Goal: Task Accomplishment & Management: Use online tool/utility

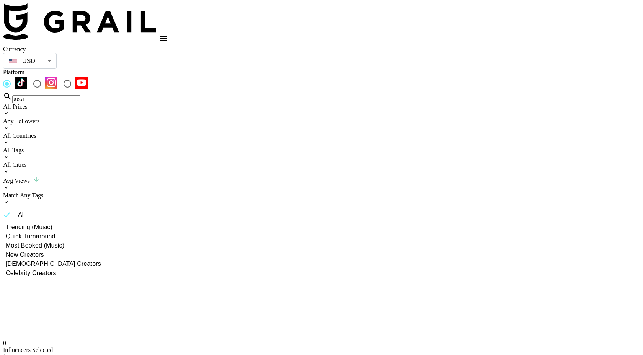
scroll to position [24, 0]
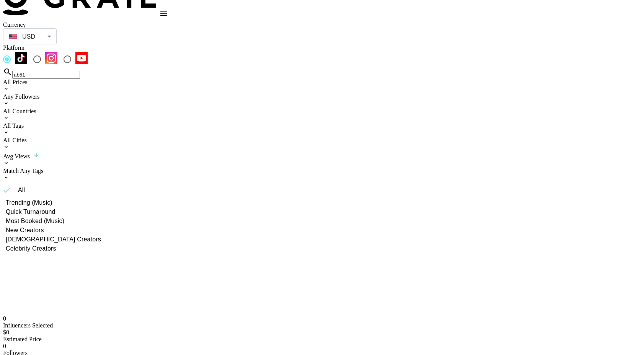
click at [80, 71] on input "ab51" at bounding box center [46, 75] width 68 height 8
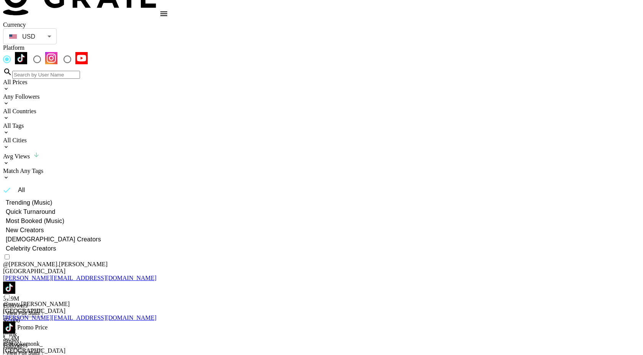
click at [64, 217] on span "Most Booked (Music)" at bounding box center [35, 221] width 59 height 9
click at [6, 218] on input "Most Booked (Music)" at bounding box center [2, 221] width 7 height 7
radio input "true"
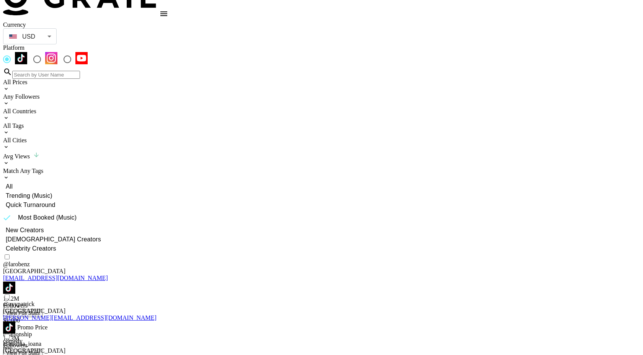
click at [184, 108] on div "All Countries" at bounding box center [321, 111] width 637 height 7
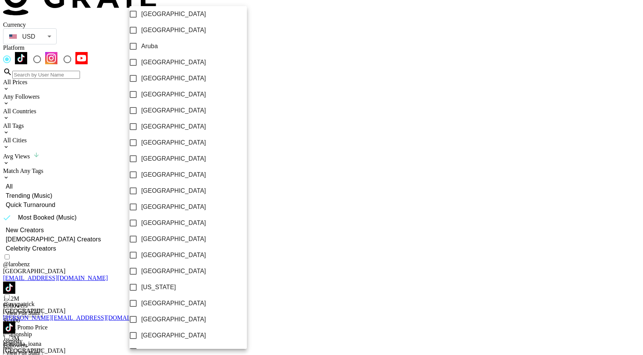
scroll to position [537, 0]
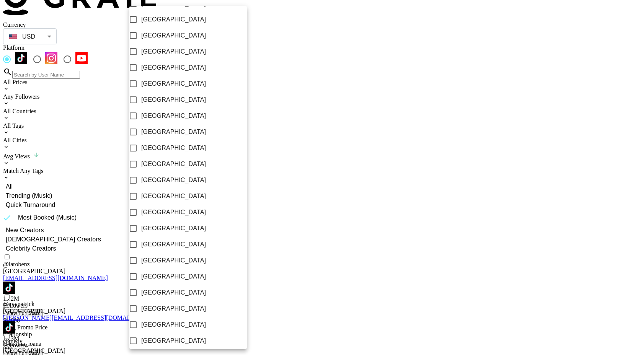
click at [173, 305] on span "[GEOGRAPHIC_DATA]" at bounding box center [173, 308] width 65 height 9
click at [141, 305] on input "[GEOGRAPHIC_DATA]" at bounding box center [133, 309] width 16 height 16
checkbox input "true"
click at [169, 321] on span "[GEOGRAPHIC_DATA]" at bounding box center [172, 324] width 65 height 9
click at [140, 321] on input "[GEOGRAPHIC_DATA]" at bounding box center [132, 325] width 16 height 16
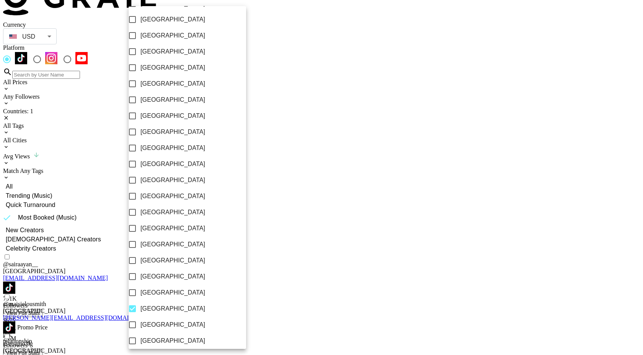
checkbox input "true"
click at [399, 60] on div at bounding box center [321, 177] width 643 height 355
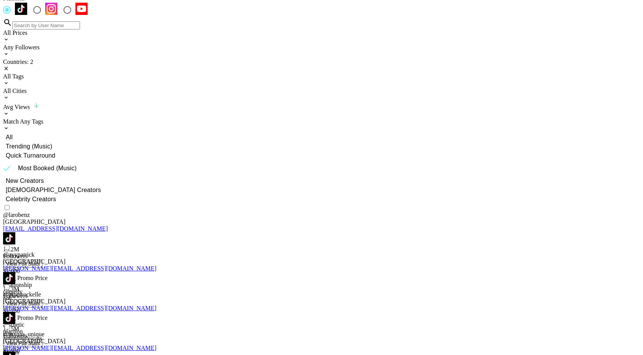
scroll to position [0, 0]
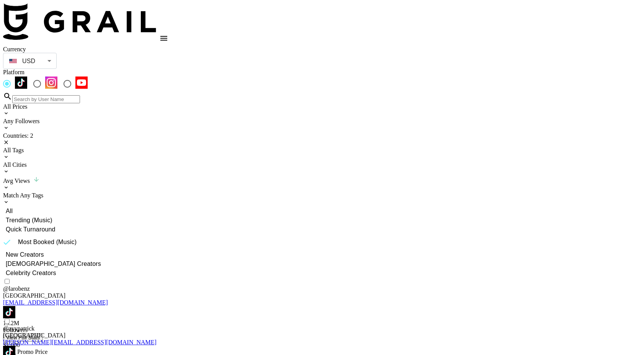
click at [67, 91] on li "GBP" at bounding box center [68, 90] width 54 height 14
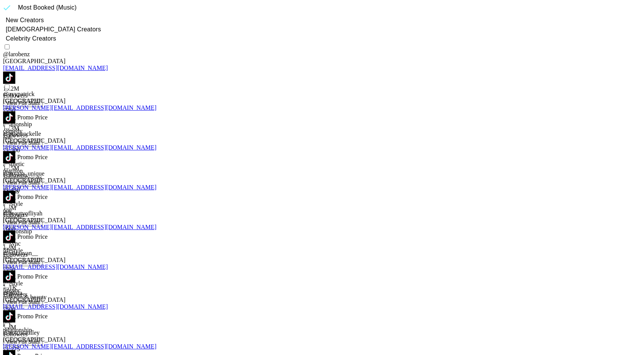
scroll to position [235, 0]
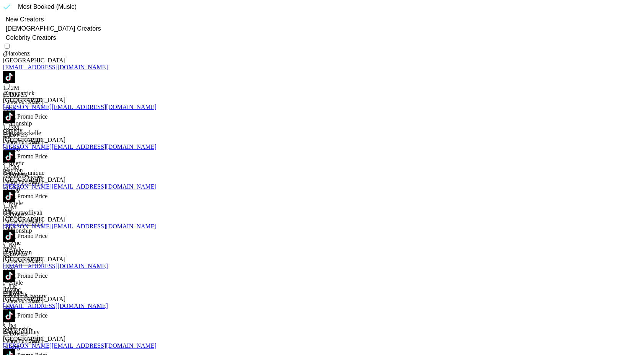
click at [15, 270] on img at bounding box center [9, 276] width 12 height 12
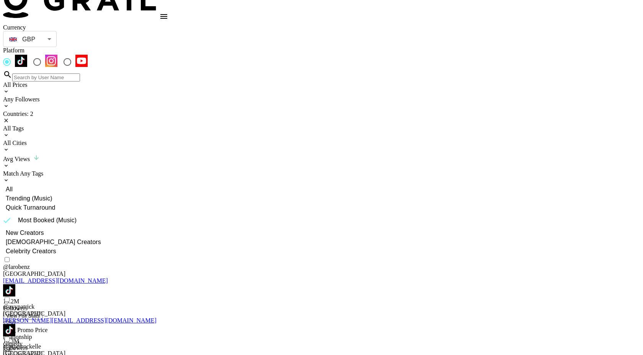
scroll to position [0, 0]
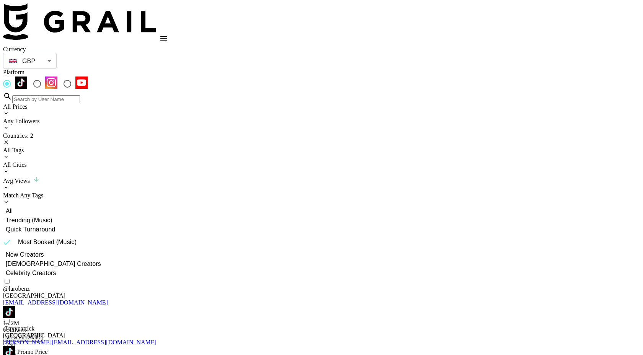
click at [9, 154] on icon at bounding box center [6, 157] width 6 height 6
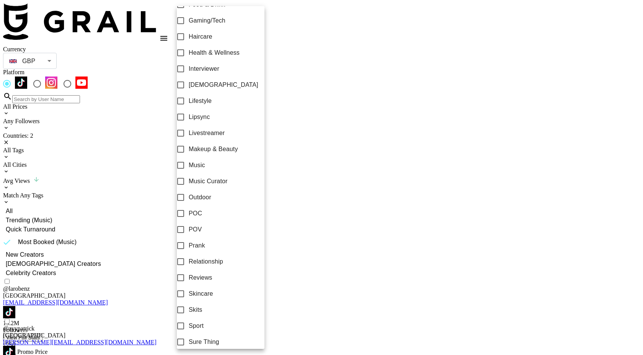
scroll to position [376, 0]
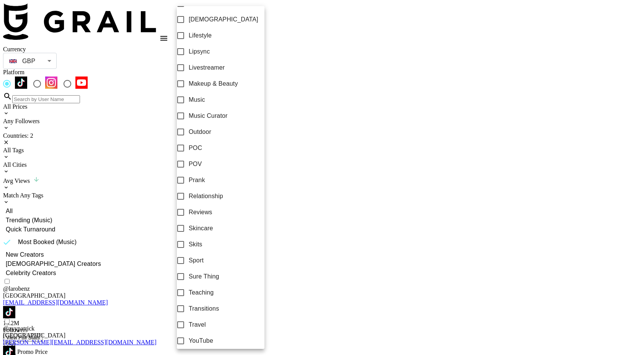
click at [331, 64] on div at bounding box center [321, 177] width 643 height 355
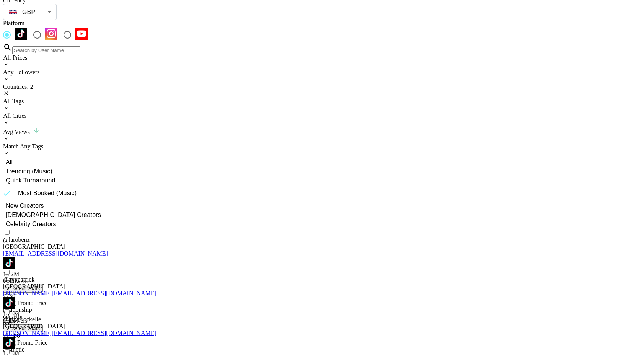
scroll to position [4, 0]
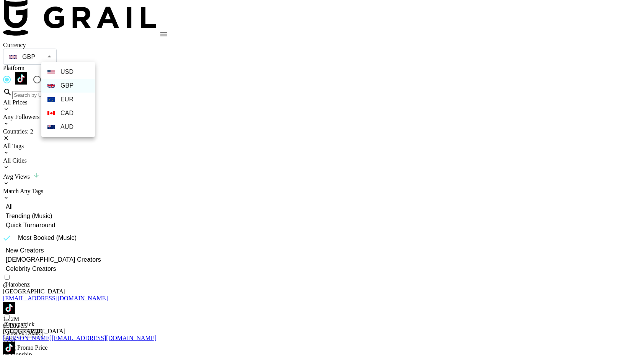
click at [75, 72] on li "USD" at bounding box center [68, 72] width 54 height 14
type input "USD"
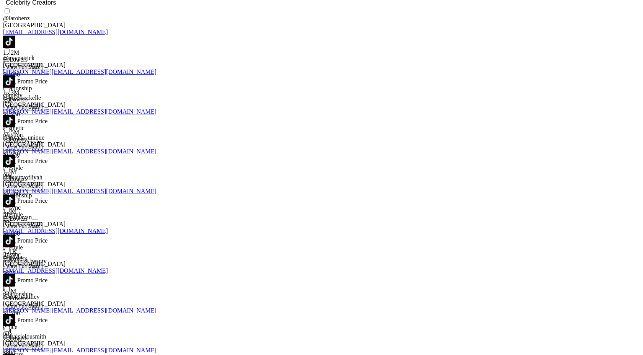
scroll to position [270, 0]
click at [15, 315] on img at bounding box center [9, 321] width 12 height 12
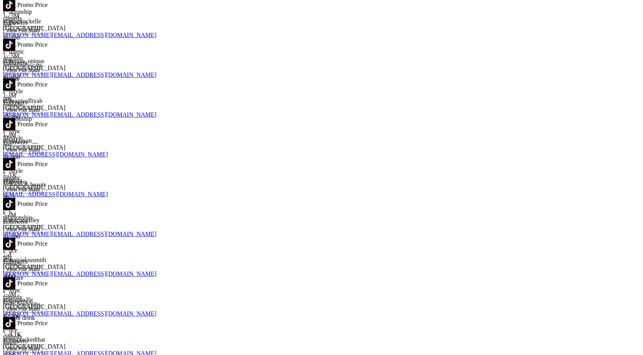
scroll to position [348, 0]
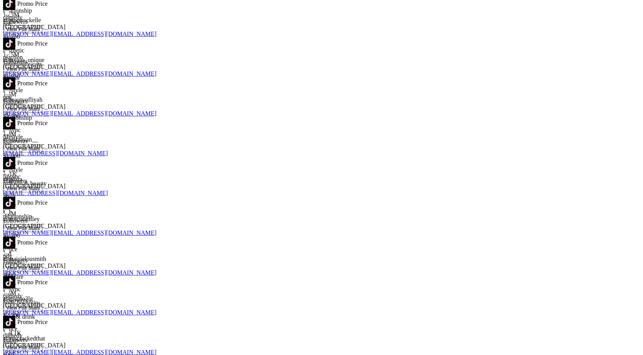
click at [15, 276] on img at bounding box center [9, 282] width 12 height 12
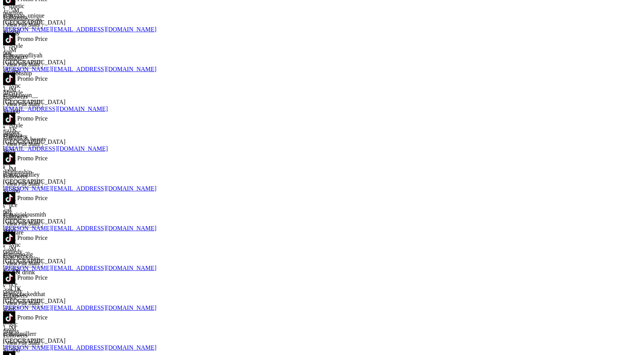
scroll to position [393, 0]
click at [15, 311] on img at bounding box center [9, 317] width 12 height 12
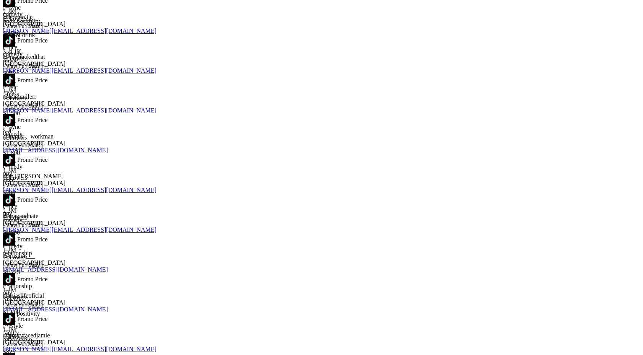
scroll to position [631, 0]
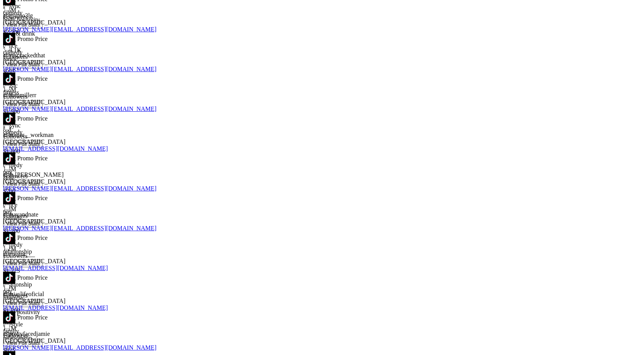
click at [15, 311] on img at bounding box center [9, 317] width 12 height 12
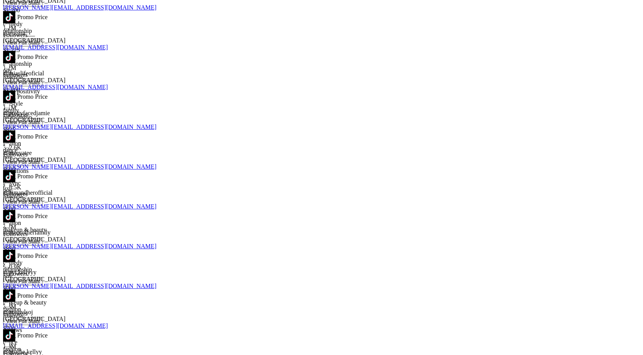
scroll to position [852, 0]
click at [15, 336] on link at bounding box center [9, 339] width 12 height 7
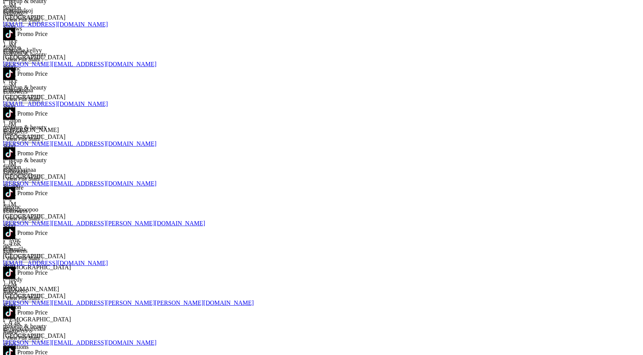
scroll to position [1157, 0]
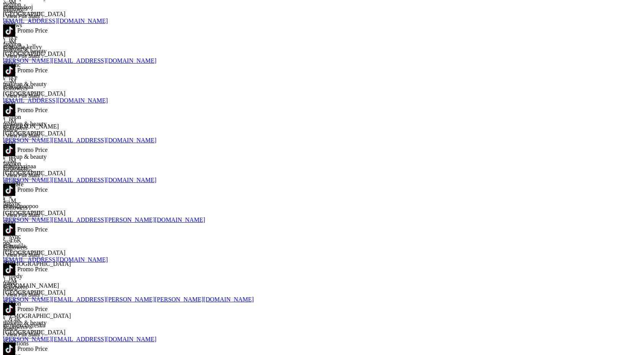
click at [15, 303] on img at bounding box center [9, 309] width 12 height 12
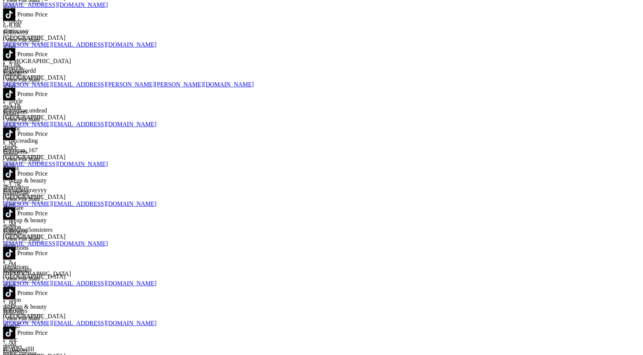
scroll to position [1571, 0]
click at [15, 326] on img at bounding box center [9, 332] width 12 height 12
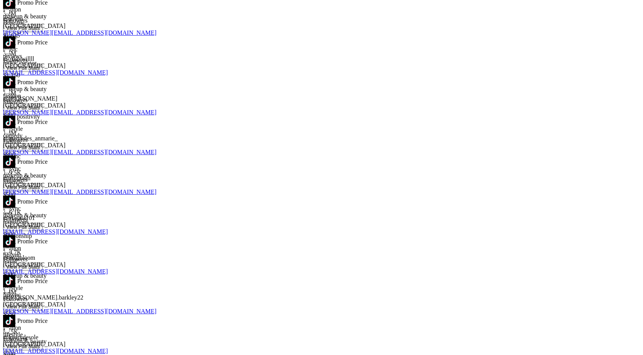
scroll to position [1862, 0]
click at [15, 274] on img at bounding box center [9, 280] width 12 height 12
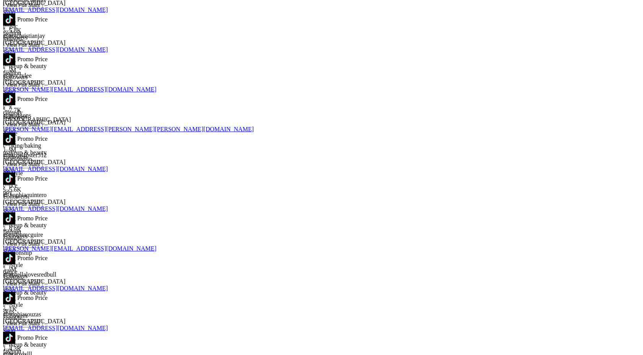
scroll to position [2204, 0]
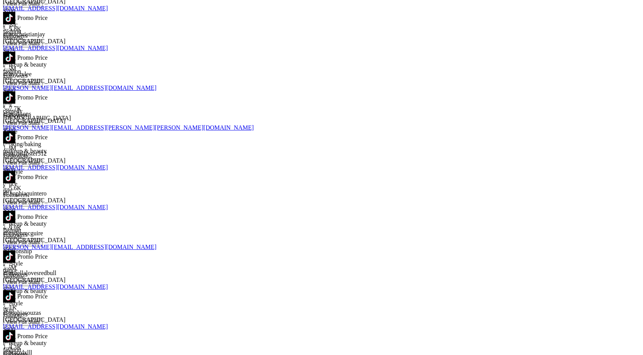
click at [15, 290] on img at bounding box center [9, 296] width 12 height 12
click at [145, 270] on div "@ mirellalovesredbull" at bounding box center [321, 273] width 637 height 7
click at [15, 290] on img at bounding box center [9, 296] width 12 height 12
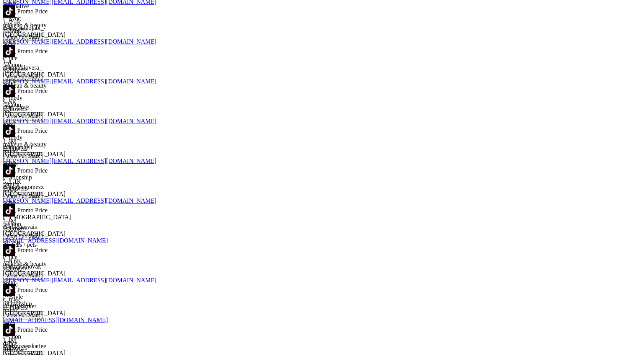
scroll to position [2613, 0]
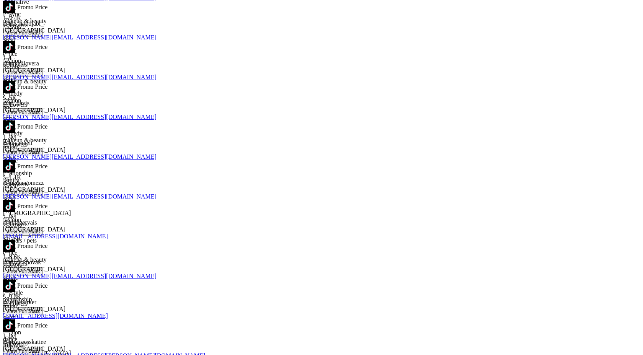
click at [15, 319] on img at bounding box center [9, 325] width 12 height 12
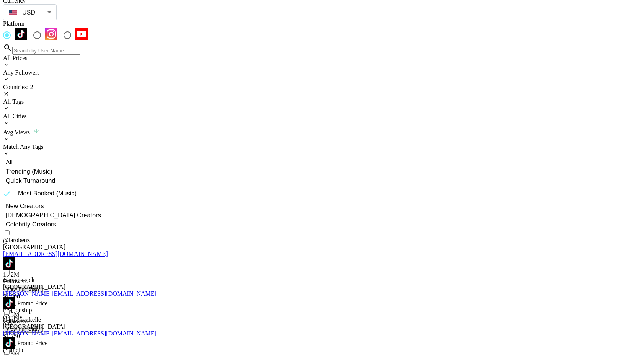
scroll to position [0, 0]
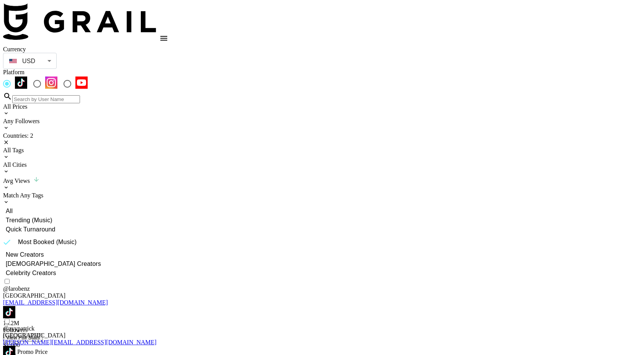
click at [173, 132] on div "Countries: 2" at bounding box center [321, 135] width 637 height 7
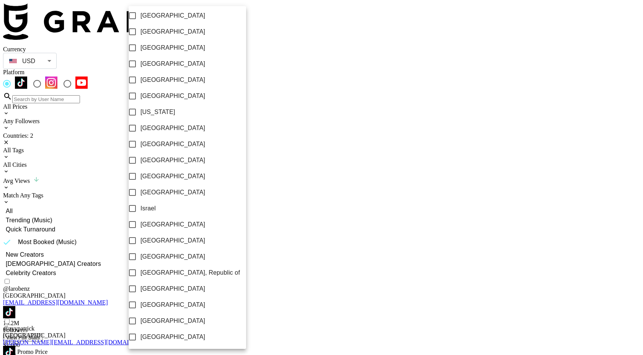
scroll to position [537, 0]
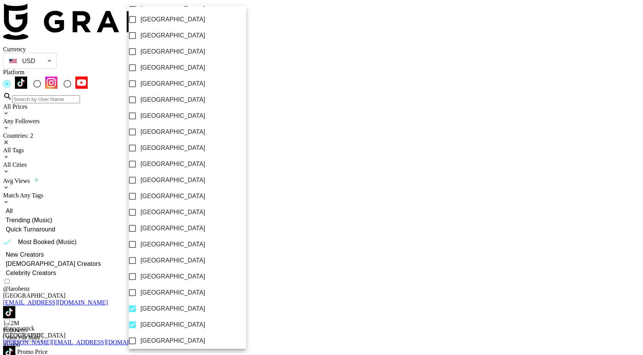
click at [165, 321] on span "[GEOGRAPHIC_DATA]" at bounding box center [172, 324] width 65 height 9
click at [140, 321] on input "[GEOGRAPHIC_DATA]" at bounding box center [132, 325] width 16 height 16
checkbox input "false"
click at [305, 75] on div at bounding box center [321, 177] width 643 height 355
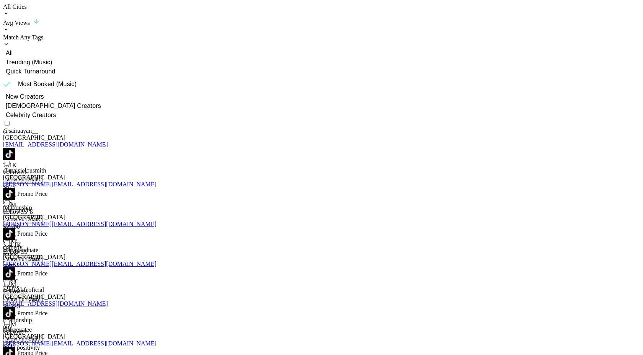
scroll to position [163, 0]
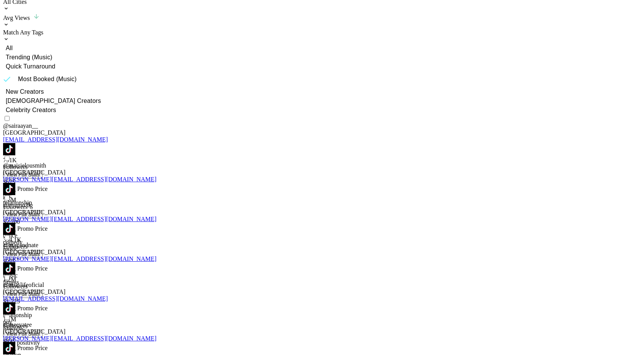
click at [15, 302] on img at bounding box center [9, 308] width 12 height 12
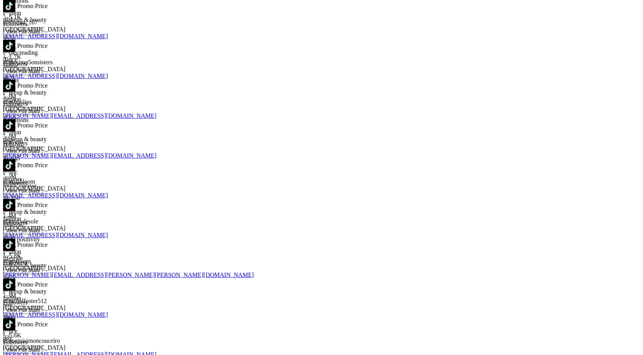
scroll to position [543, 0]
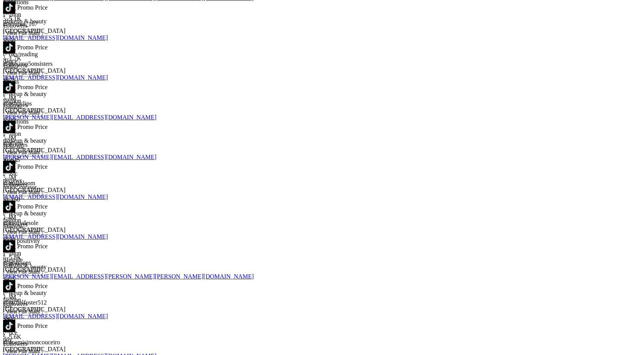
click at [15, 320] on img at bounding box center [9, 326] width 12 height 12
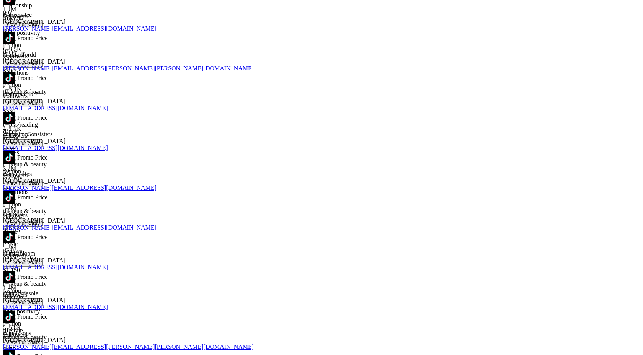
scroll to position [472, 0]
click at [15, 272] on img at bounding box center [9, 278] width 12 height 12
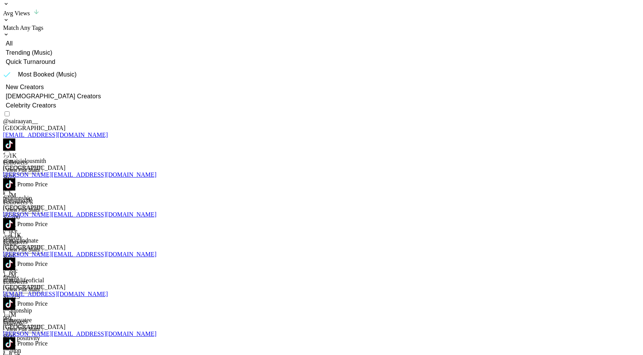
scroll to position [0, 0]
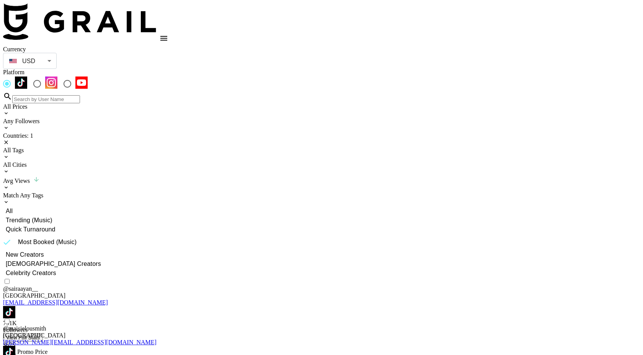
click at [9, 139] on icon at bounding box center [6, 142] width 6 height 6
click at [80, 95] on input at bounding box center [46, 99] width 68 height 8
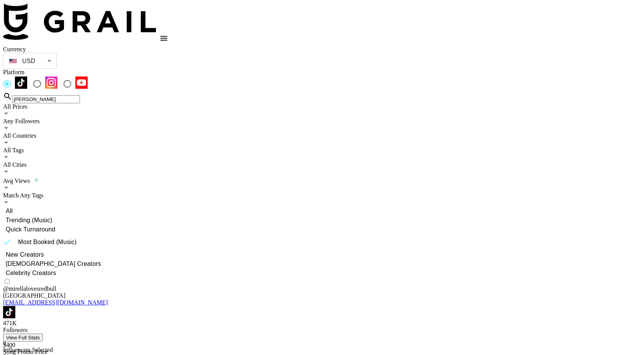
click at [80, 95] on input "[PERSON_NAME]" at bounding box center [46, 99] width 68 height 8
type input "[PERSON_NAME]"
